Goal: Check status: Check status

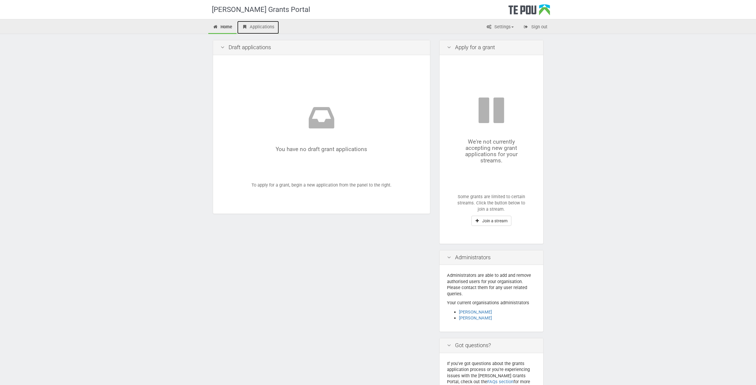
click at [267, 27] on link "Applications" at bounding box center [258, 27] width 42 height 13
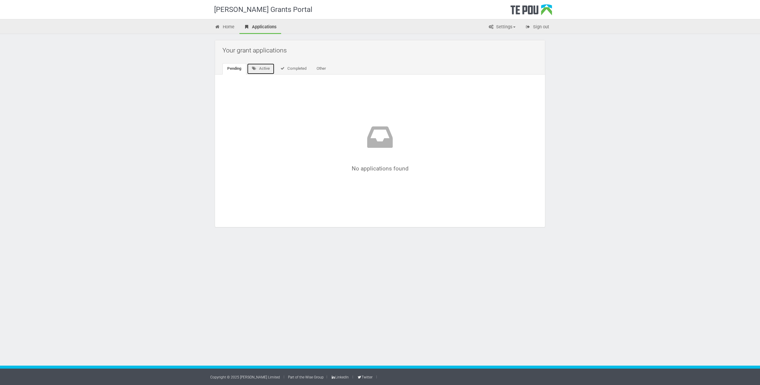
click at [260, 69] on link "Active" at bounding box center [261, 68] width 28 height 11
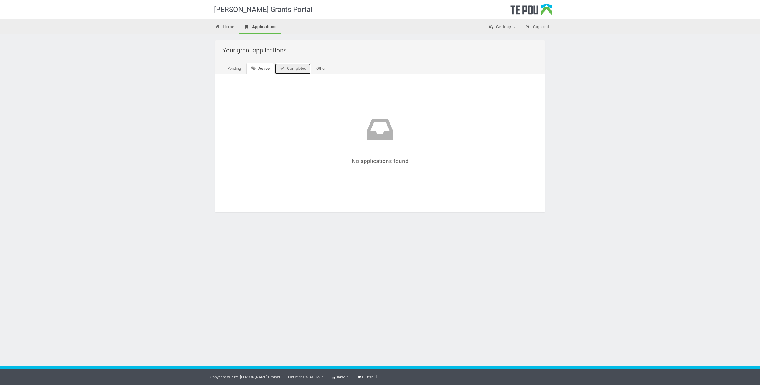
click at [297, 68] on link "Completed" at bounding box center [293, 68] width 36 height 11
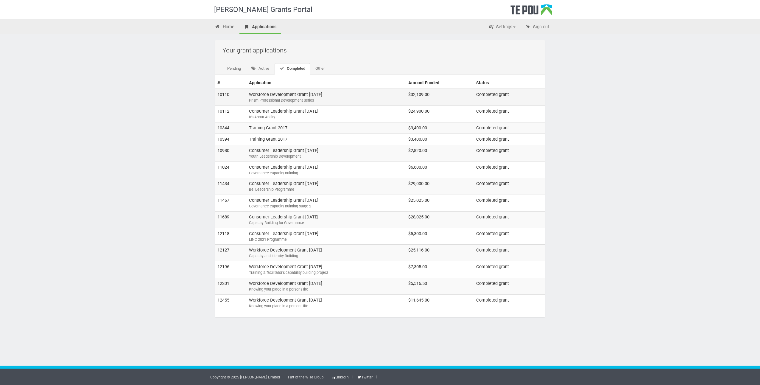
click at [291, 94] on td "Workforce Development Grant September 2016 Prism Professional Development Series" at bounding box center [326, 97] width 159 height 17
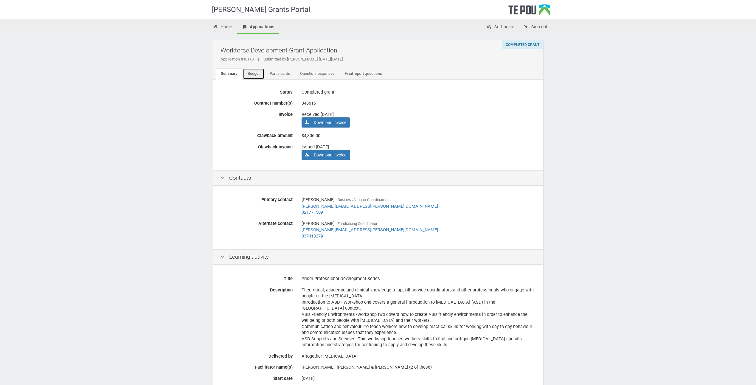
click at [255, 75] on link "Budget" at bounding box center [253, 73] width 21 height 11
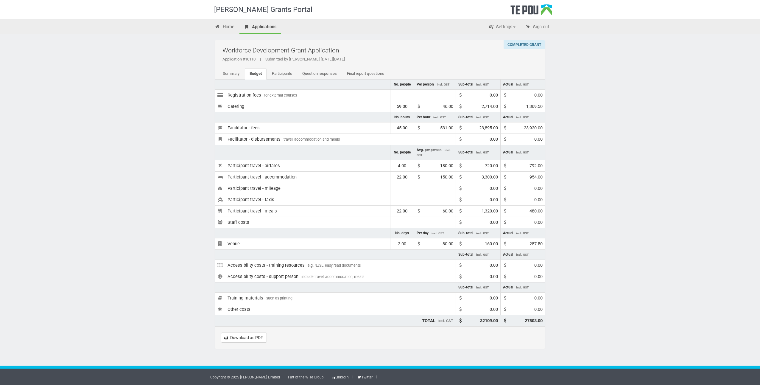
click at [55, 93] on div "Te Pou Grants Portal Home Applications Settings Profile My account FAQs Sign ou…" at bounding box center [380, 192] width 760 height 385
click at [245, 338] on link "Download as PDF" at bounding box center [244, 337] width 46 height 10
click at [709, 57] on div "Te Pou Grants Portal Home Applications Settings Profile My account FAQs Sign ou…" at bounding box center [380, 192] width 760 height 385
click at [229, 26] on link "Home" at bounding box center [224, 27] width 29 height 13
click at [226, 27] on link "Home" at bounding box center [224, 27] width 29 height 13
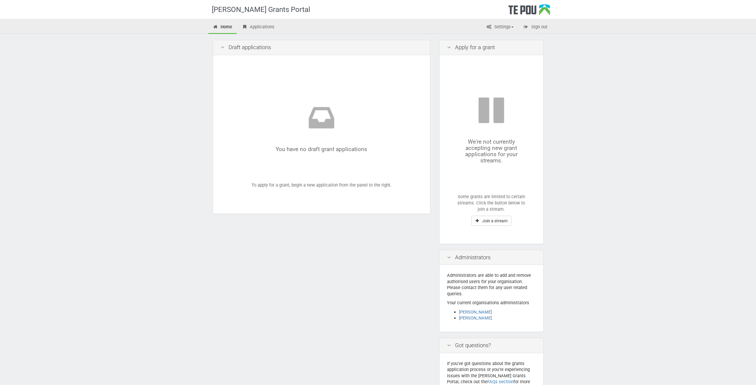
drag, startPoint x: 667, startPoint y: 116, endPoint x: 669, endPoint y: 126, distance: 10.1
click at [666, 115] on div "[PERSON_NAME] Grants Portal Home Applications Settings Profile My account FAQs …" at bounding box center [378, 224] width 756 height 448
click at [267, 27] on link "Applications" at bounding box center [258, 27] width 42 height 13
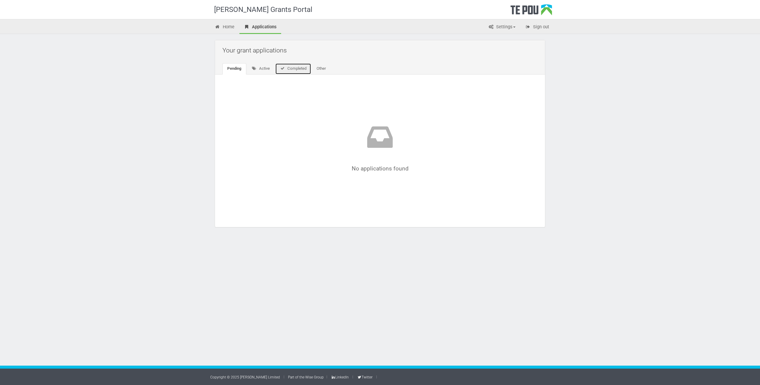
drag, startPoint x: 298, startPoint y: 66, endPoint x: 214, endPoint y: 276, distance: 226.1
click at [298, 67] on link "Completed" at bounding box center [293, 68] width 36 height 11
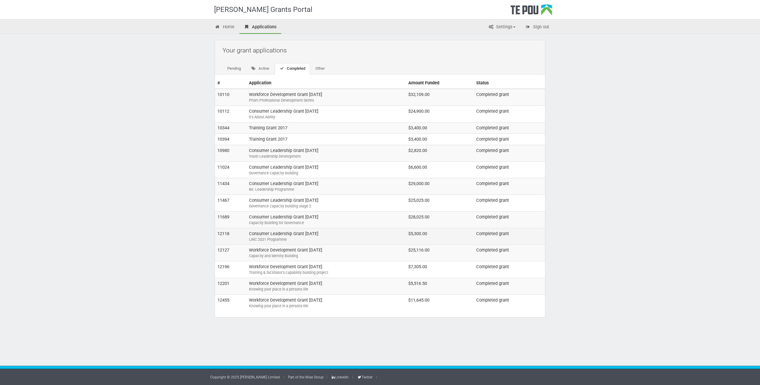
click at [357, 234] on td "Consumer Leadership Grant [DATE] LINC 2021 Programme" at bounding box center [326, 236] width 159 height 17
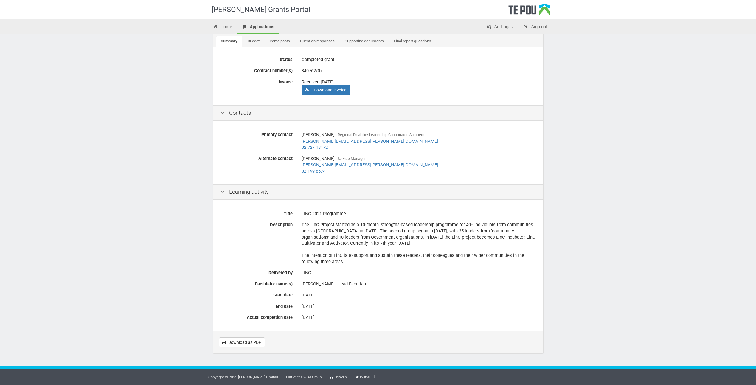
scroll to position [3, 0]
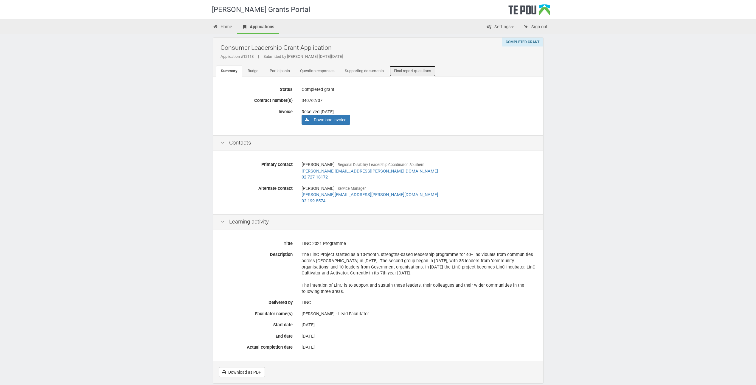
click at [410, 72] on link "Final report questions" at bounding box center [412, 71] width 47 height 11
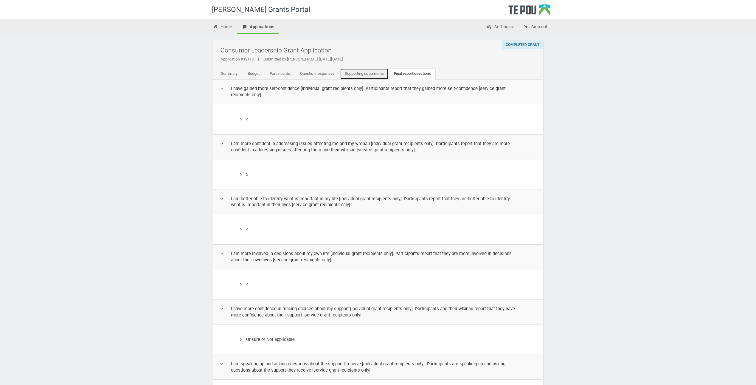
click at [366, 73] on link "Supporting documents" at bounding box center [364, 73] width 49 height 11
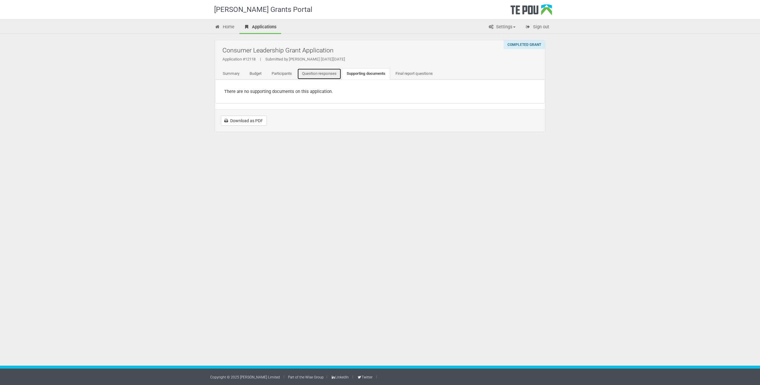
click at [322, 76] on link "Question responses" at bounding box center [319, 73] width 44 height 11
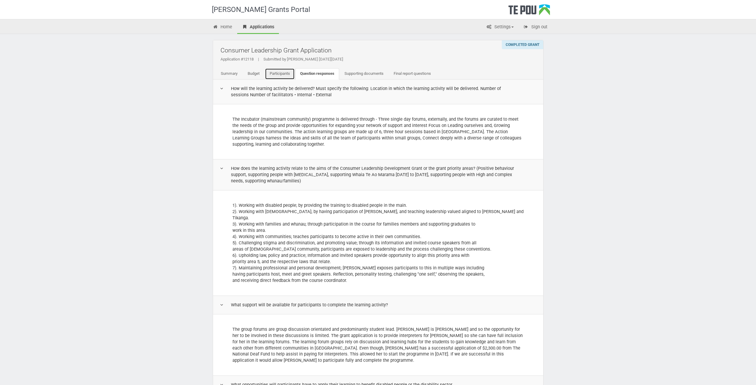
click at [279, 73] on link "Participants" at bounding box center [280, 73] width 30 height 11
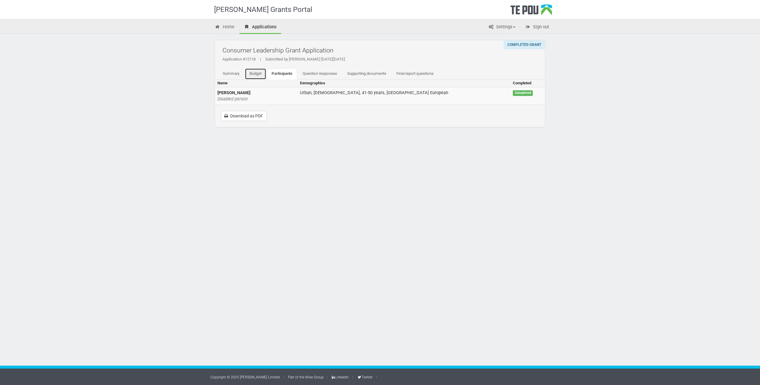
click at [260, 74] on link "Budget" at bounding box center [255, 73] width 21 height 11
